Goal: Complete application form: Complete application form

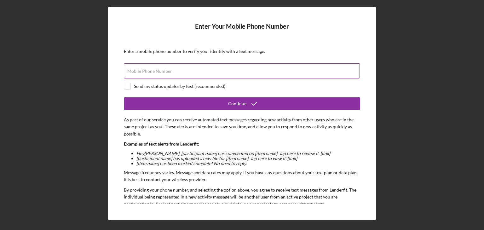
click at [163, 71] on label "Mobile Phone Number" at bounding box center [149, 71] width 45 height 5
click at [163, 71] on input "Mobile Phone Number" at bounding box center [242, 70] width 236 height 15
click at [167, 72] on label "Mobile Phone Number" at bounding box center [149, 71] width 45 height 5
click at [167, 72] on input "Mobile Phone Number" at bounding box center [242, 70] width 236 height 15
type input "(651) 703-8173"
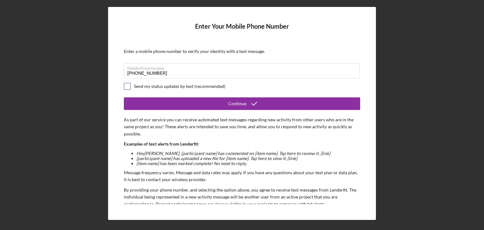
click at [124, 88] on input "checkbox" at bounding box center [127, 86] width 6 height 6
checkbox input "true"
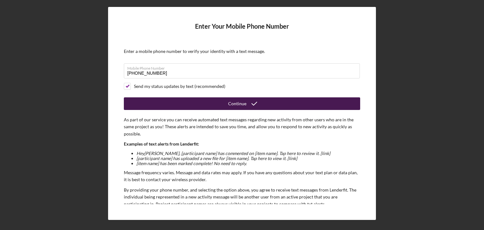
click at [239, 108] on div "Continue" at bounding box center [237, 103] width 18 height 13
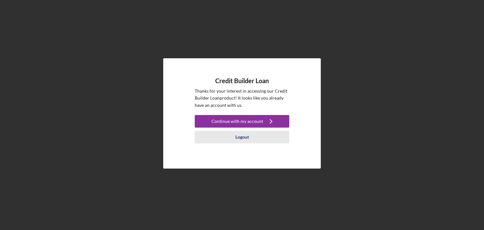
click at [243, 136] on div "Logout" at bounding box center [242, 137] width 14 height 13
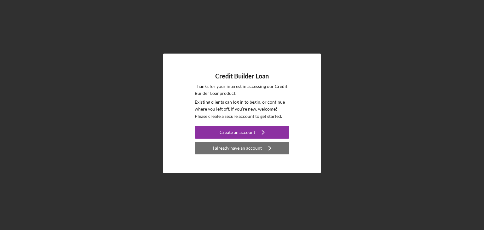
click at [255, 151] on div "I already have an account" at bounding box center [237, 148] width 49 height 13
